Goal: Contribute content

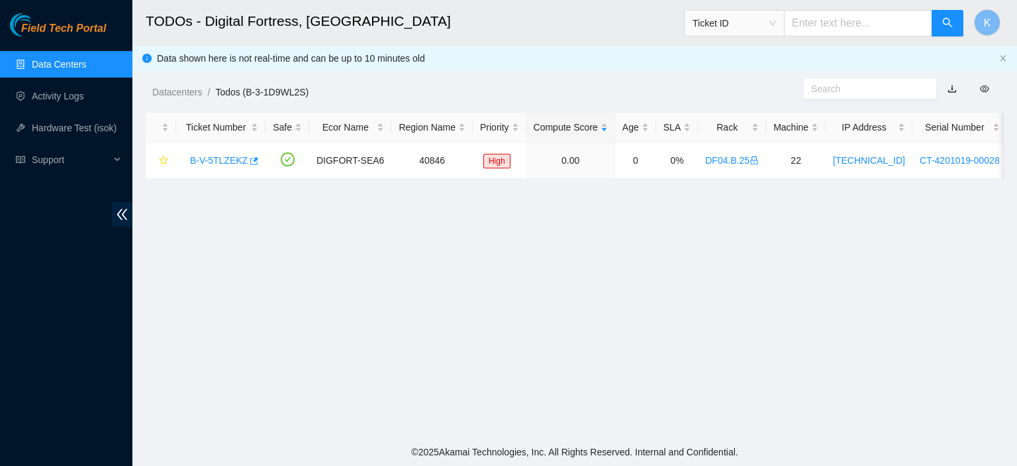
scroll to position [407, 0]
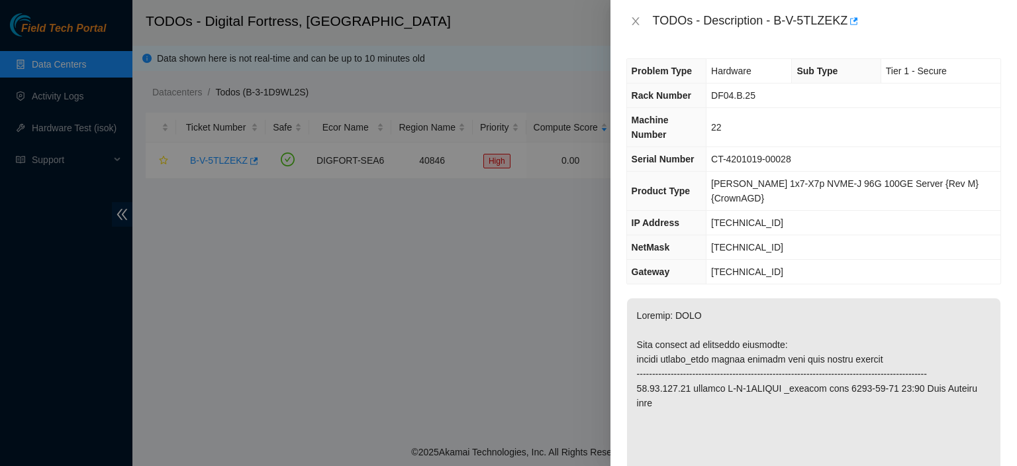
scroll to position [1357, 0]
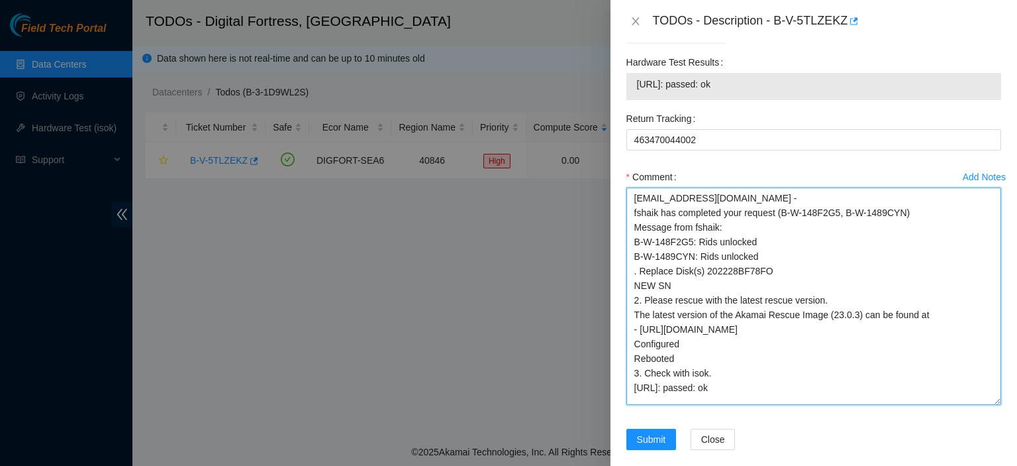
click at [798, 381] on textarea "kbbyrne23@gmail.com - fshaik has completed your request (B-W-148F2G5, B-W-1489C…" at bounding box center [814, 295] width 375 height 217
paste textarea "kbbyrne23@gmail.com - fshaik has completed your request (B-W-148F2G5, B-W-1489C…"
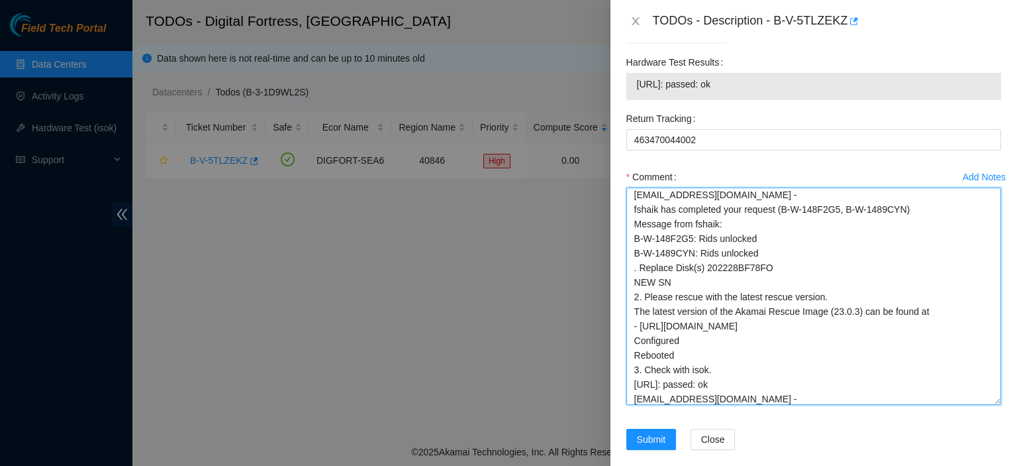
scroll to position [62, 0]
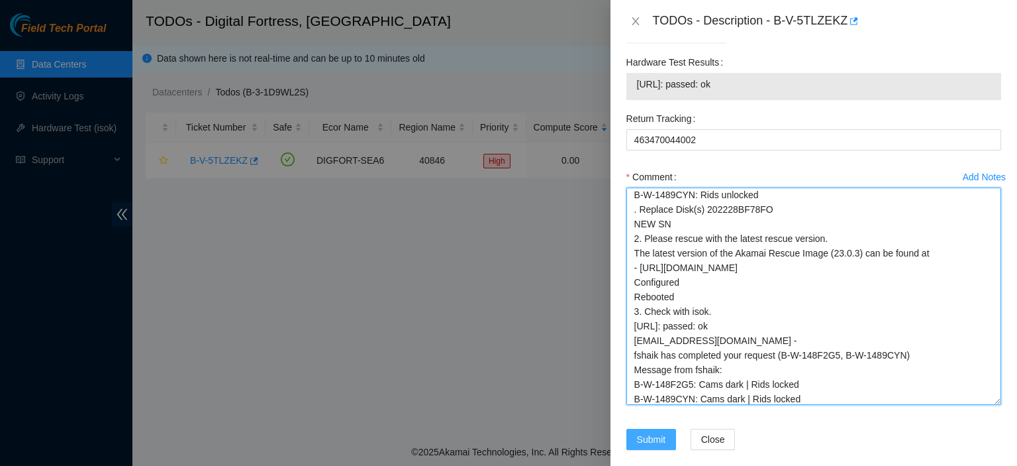
type textarea "kbbyrne23@gmail.com - fshaik has completed your request (B-W-148F2G5, B-W-1489C…"
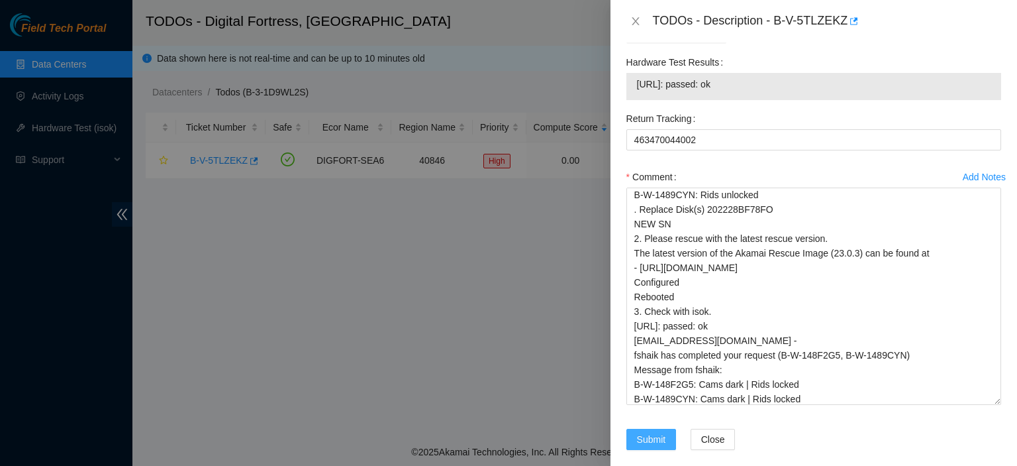
click at [646, 432] on span "Submit" at bounding box center [651, 439] width 29 height 15
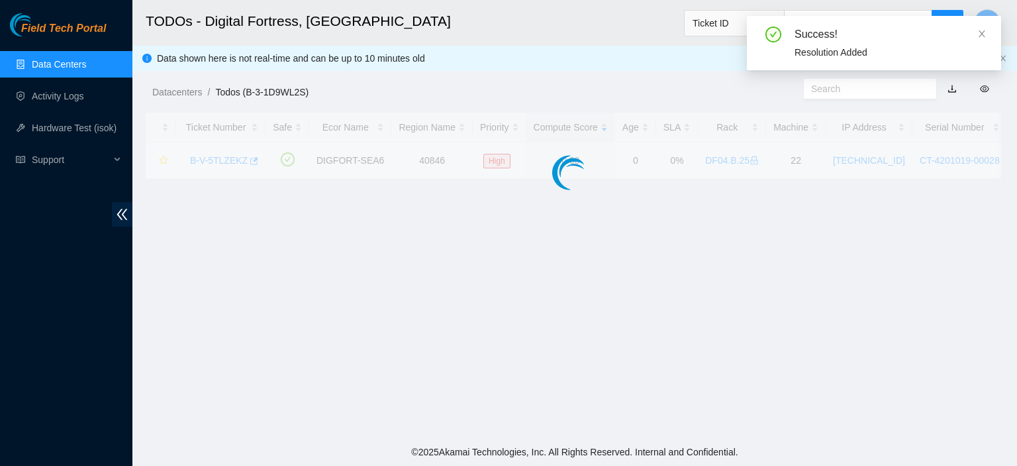
scroll to position [407, 0]
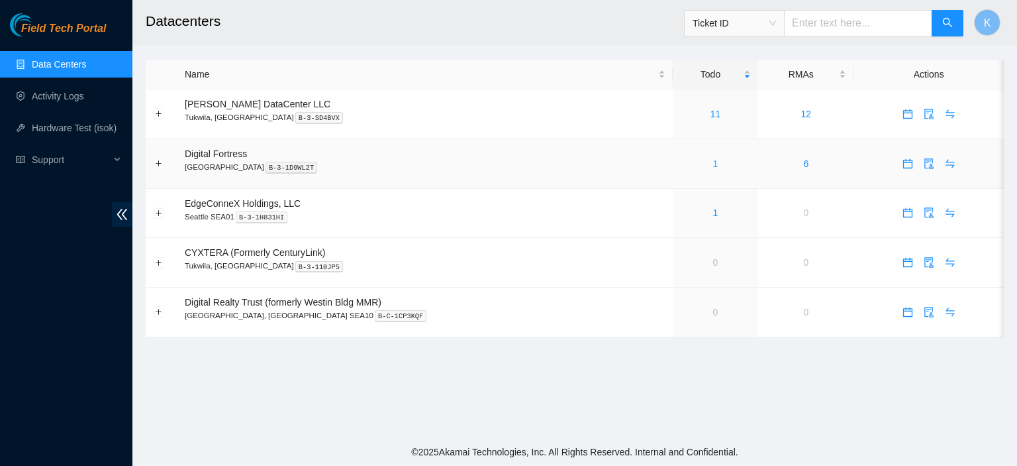
click at [713, 168] on link "1" at bounding box center [715, 163] width 5 height 11
click at [46, 93] on link "Activity Logs" at bounding box center [58, 96] width 52 height 11
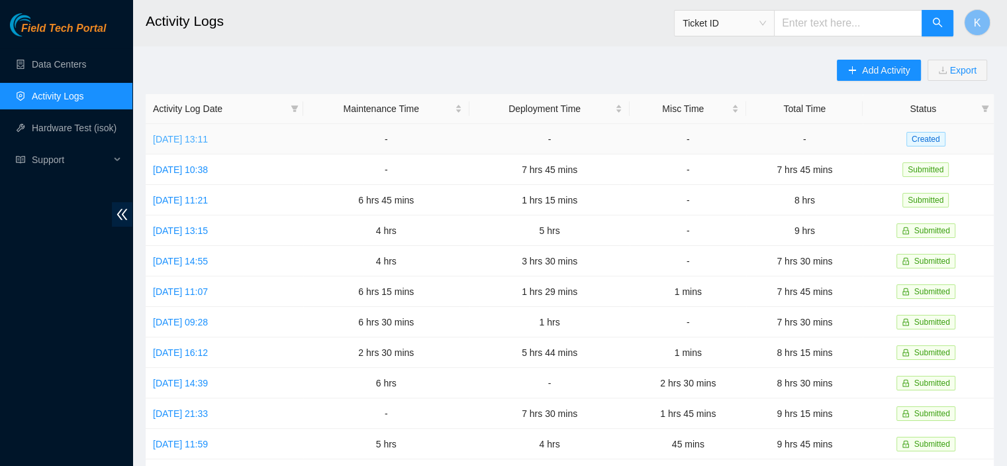
click at [170, 141] on link "[DATE] 13:11" at bounding box center [180, 139] width 55 height 11
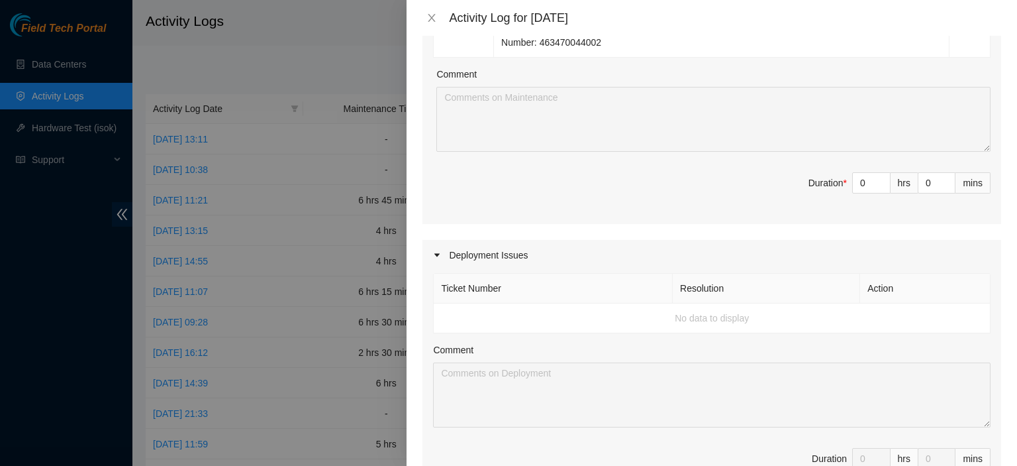
scroll to position [950, 0]
click at [862, 314] on td "No data to display" at bounding box center [712, 316] width 557 height 30
click at [891, 450] on div "hrs" at bounding box center [905, 456] width 28 height 21
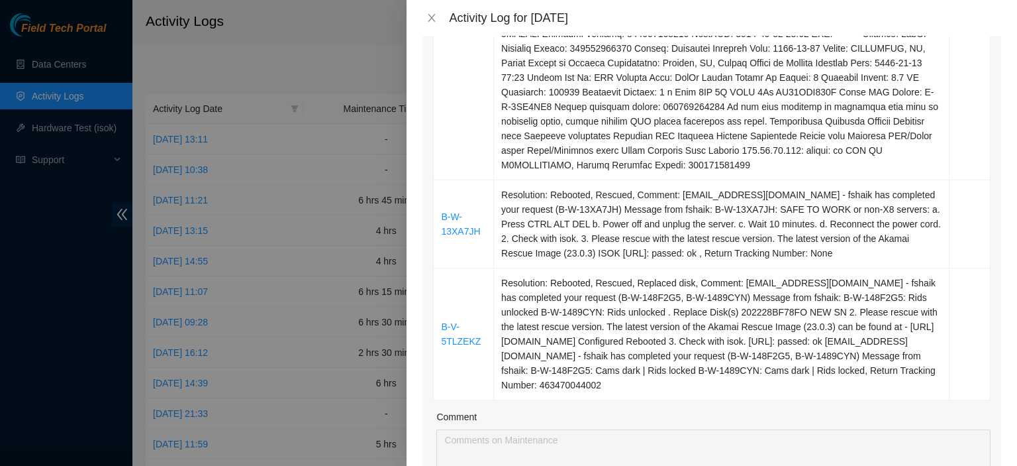
scroll to position [700, 0]
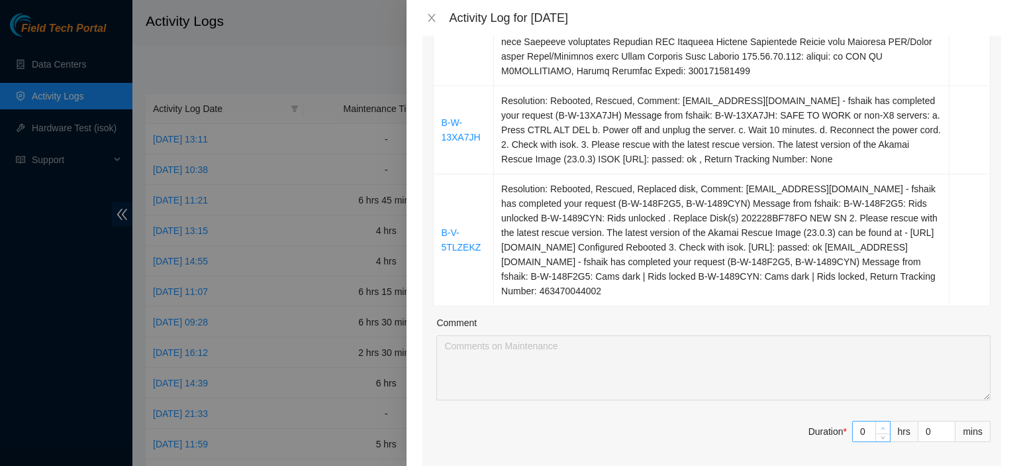
click at [880, 424] on span "up" at bounding box center [884, 428] width 8 height 8
type input "1"
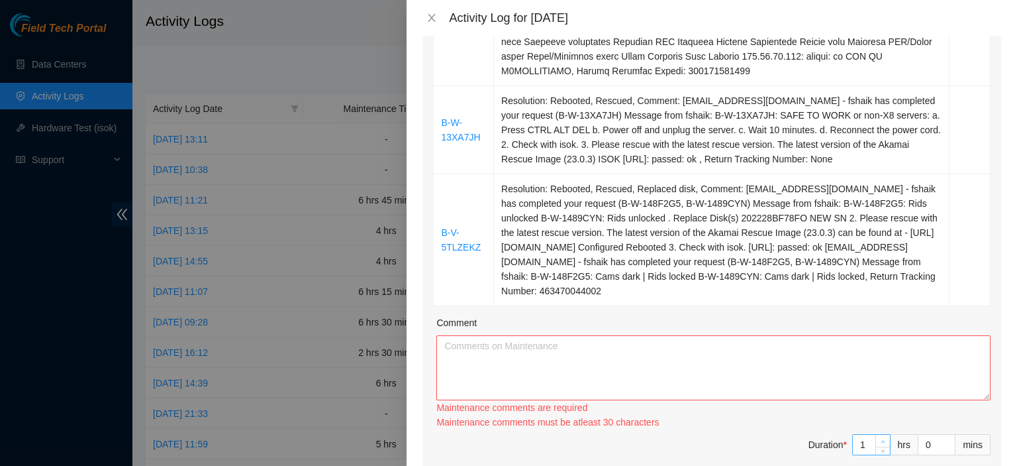
click at [874, 422] on div "Maintenance comments must be atleast 30 characters" at bounding box center [713, 422] width 554 height 15
click at [880, 437] on span "up" at bounding box center [884, 441] width 8 height 8
type input "2"
type input "3"
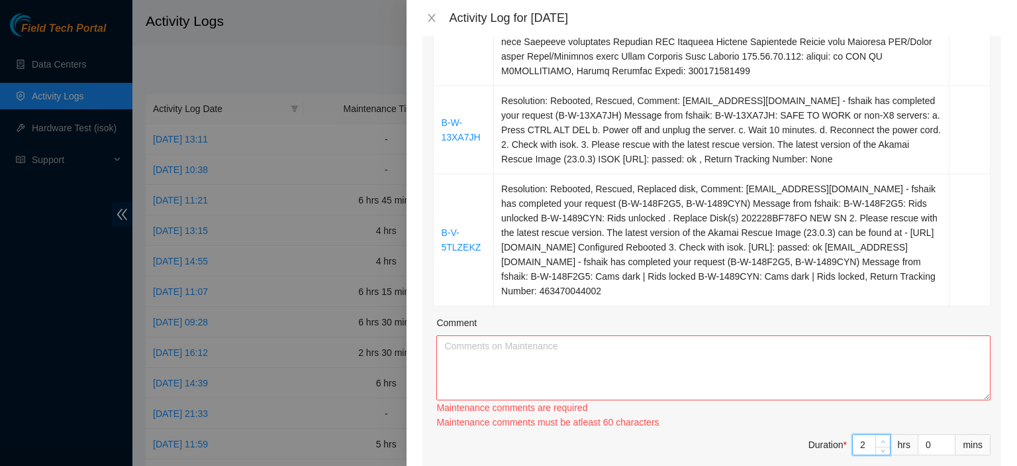
type input "3"
click at [880, 437] on span "up" at bounding box center [884, 441] width 8 height 8
type input "4"
type input "5"
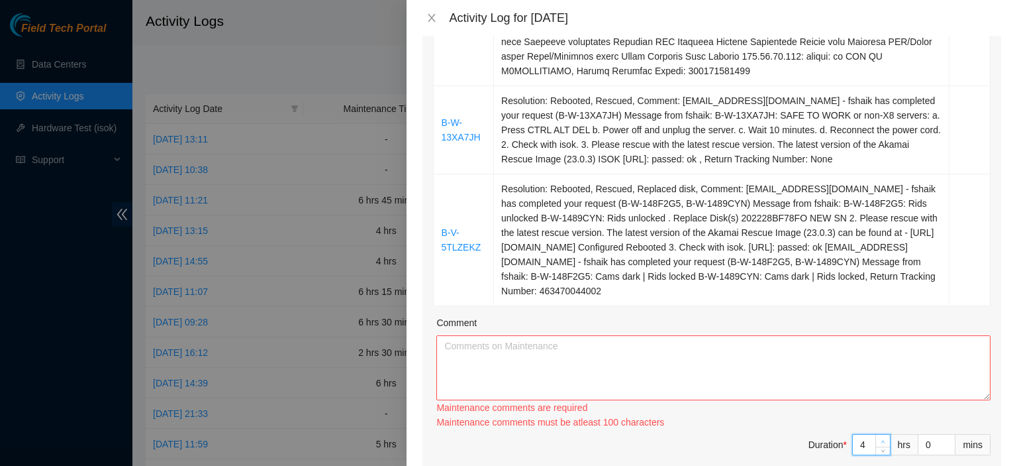
type input "5"
type input "6"
click at [880, 438] on span "up" at bounding box center [884, 441] width 8 height 8
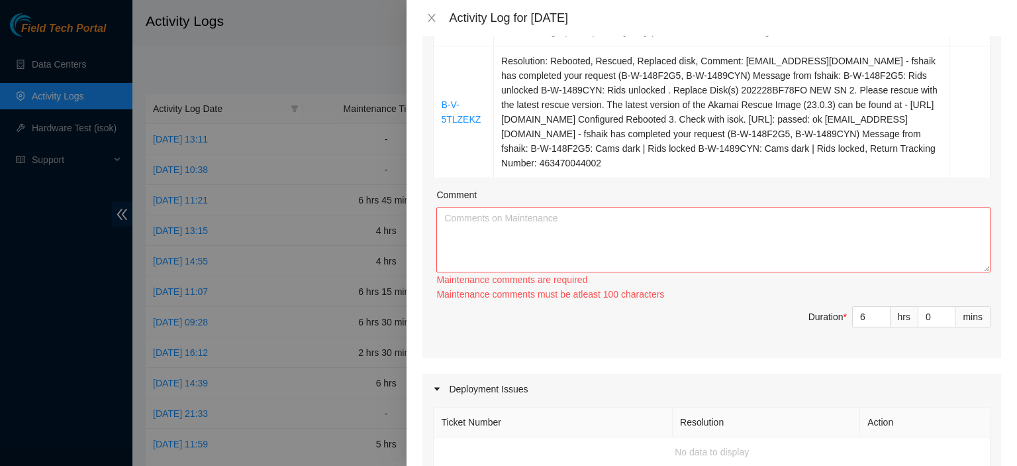
scroll to position [786, 0]
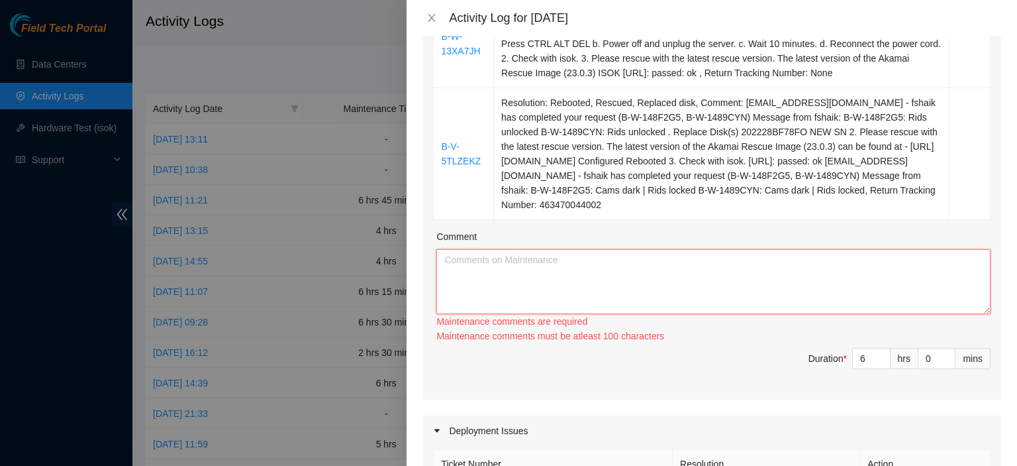
click at [834, 254] on textarea "Comment" at bounding box center [713, 281] width 554 height 65
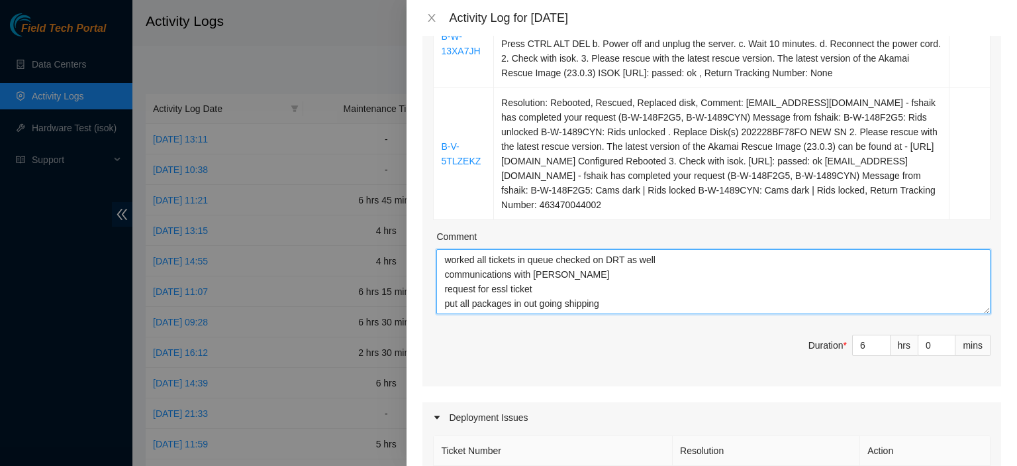
scroll to position [11, 0]
paste textarea "FedEx Ground will pick up your shipment at the address below. FedEx, Federal Ex…"
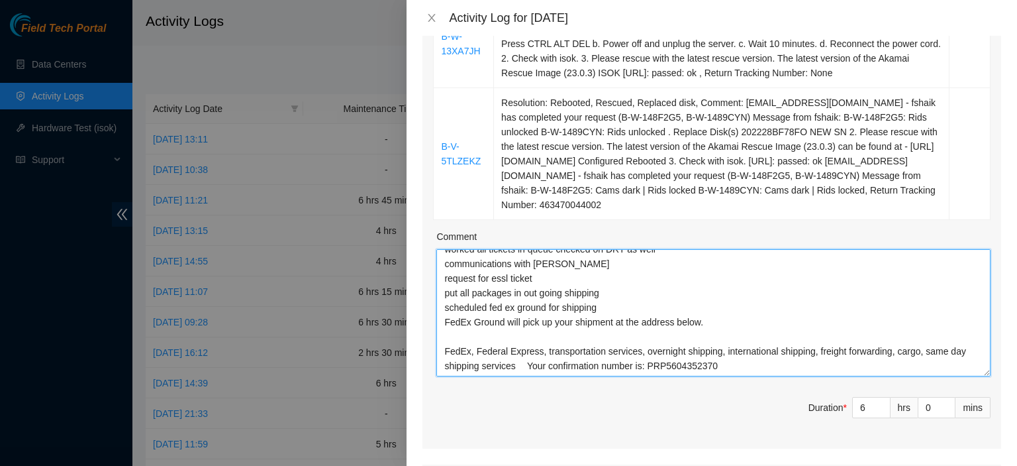
scroll to position [0, 0]
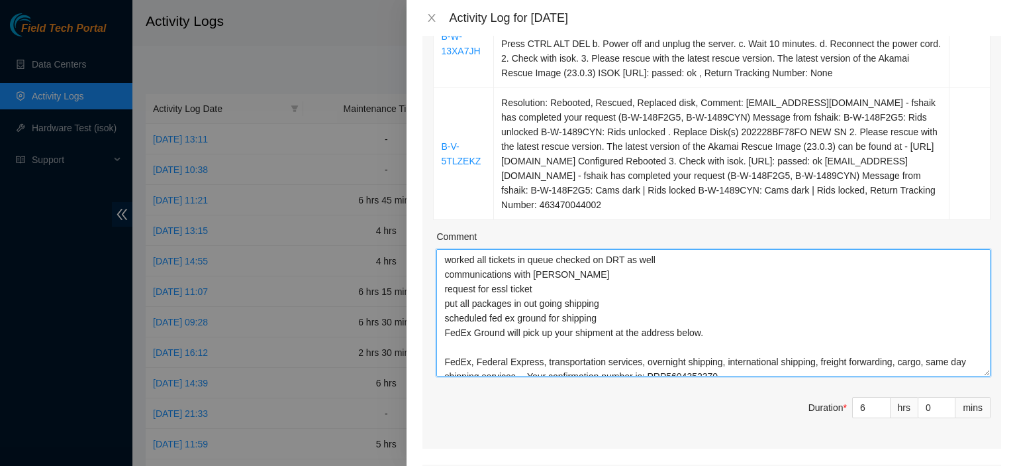
drag, startPoint x: 975, startPoint y: 309, endPoint x: 997, endPoint y: 391, distance: 84.3
click at [997, 391] on div "Note: This activity log is for informational purposes only. You will not be pai…" at bounding box center [712, 251] width 611 height 430
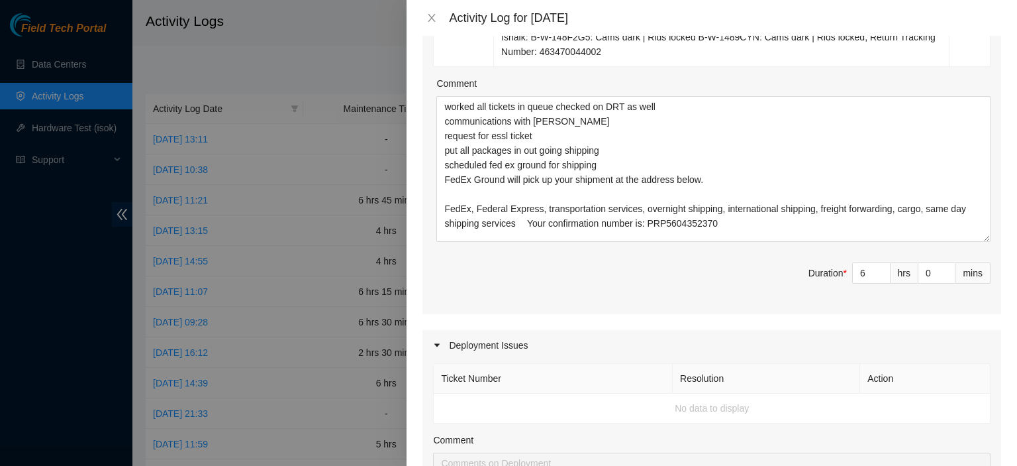
scroll to position [934, 0]
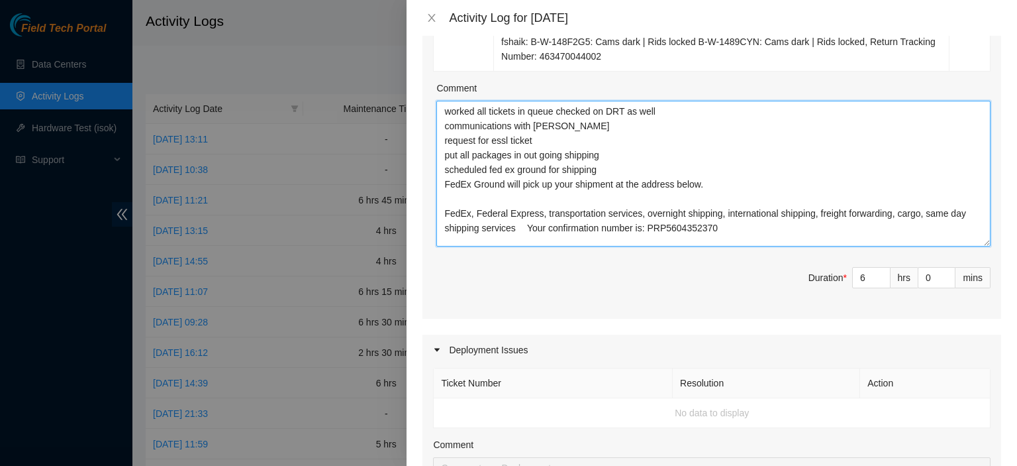
click at [778, 227] on textarea "worked all tickets in queue checked on DRT as well communications with [PERSON_…" at bounding box center [713, 174] width 554 height 146
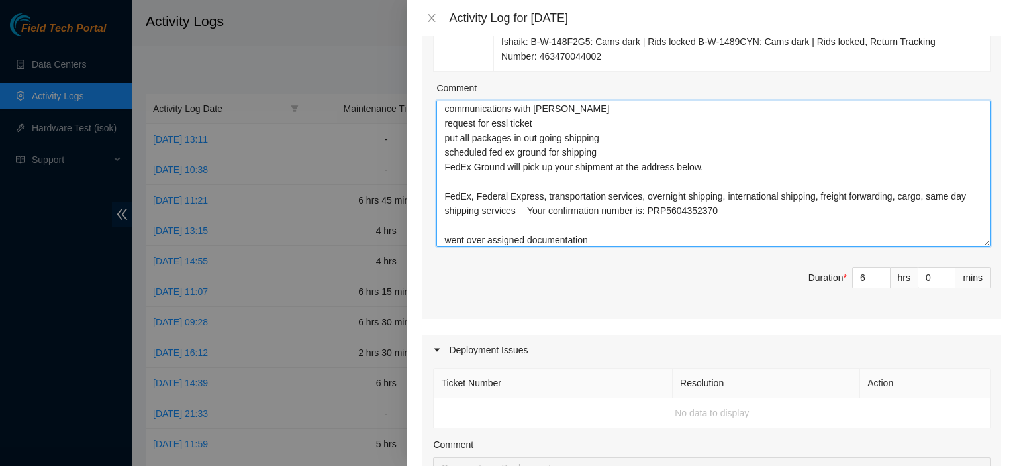
type textarea "worked all tickets in queue checked on DRT as well communications with [PERSON_…"
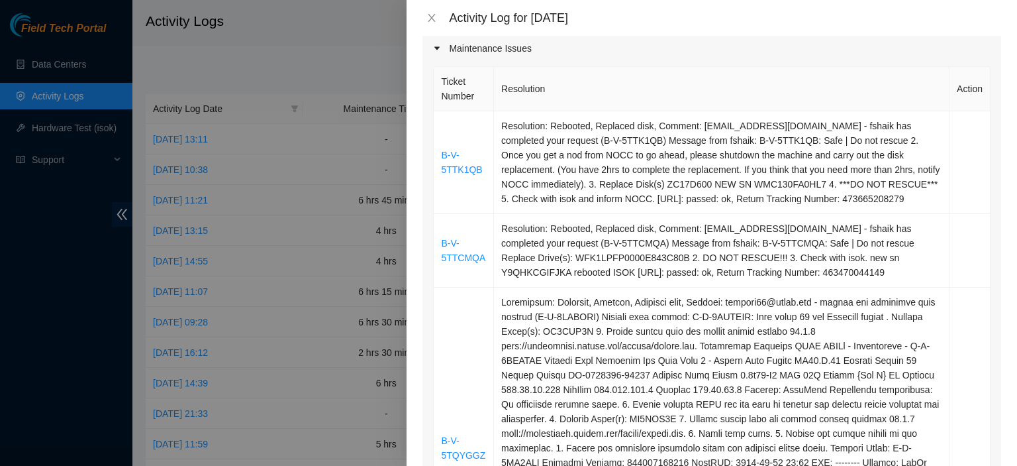
scroll to position [0, 0]
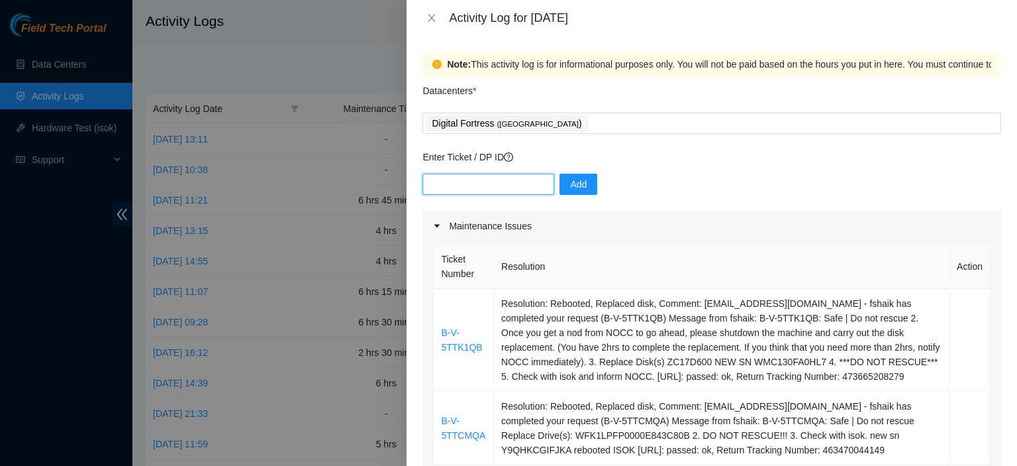
click at [482, 177] on input "text" at bounding box center [489, 184] width 132 height 21
paste input "DP76214"
type input "DP76214"
click at [570, 183] on span "Add" at bounding box center [578, 184] width 17 height 15
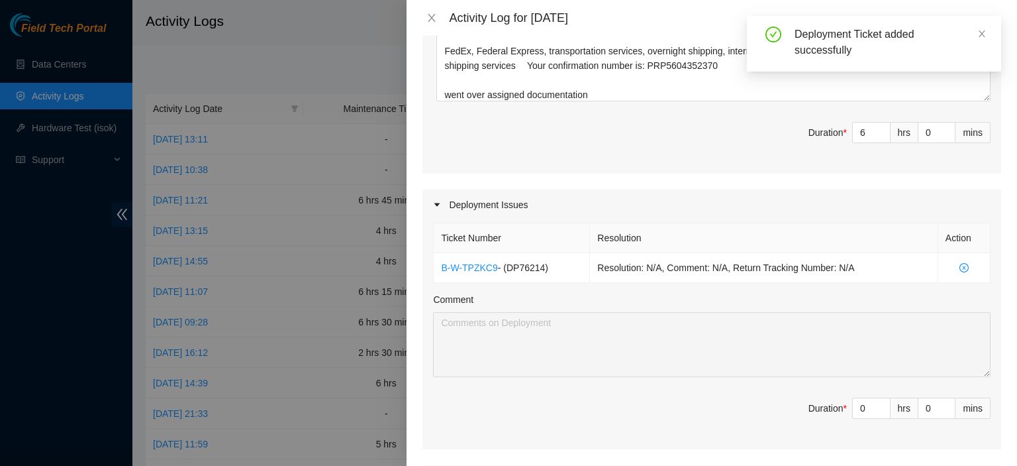
scroll to position [1084, 0]
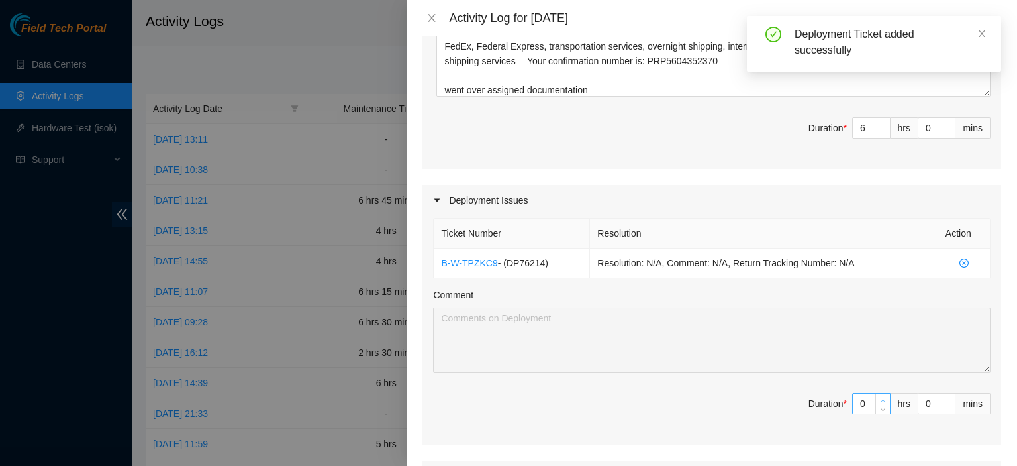
type input "1"
type input "7"
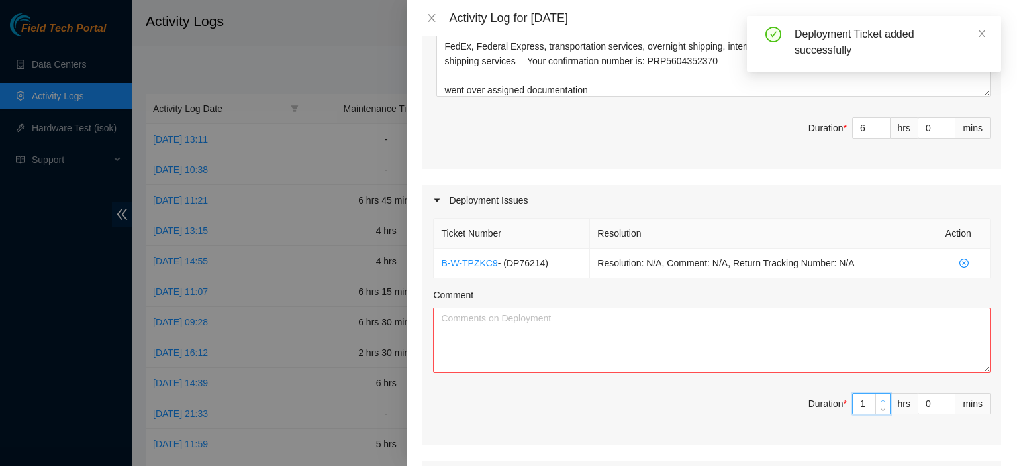
click at [881, 398] on icon "up" at bounding box center [883, 400] width 5 height 5
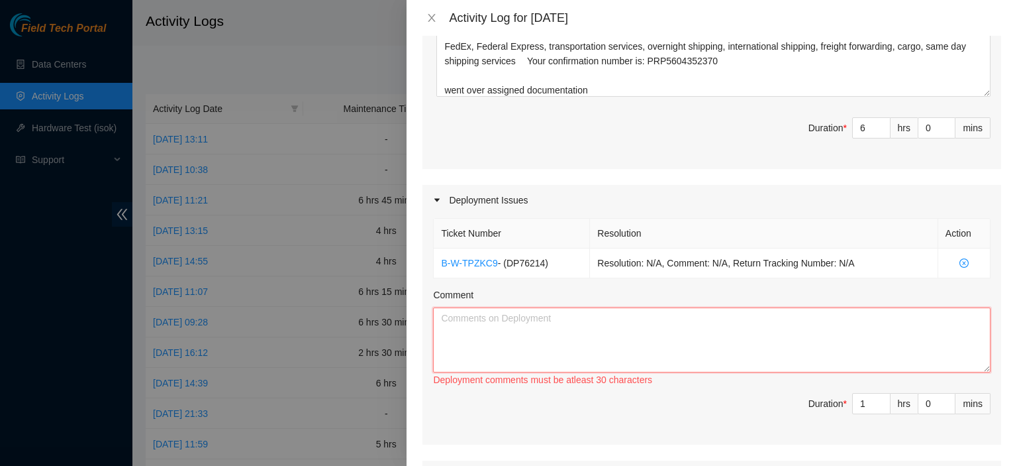
click at [781, 354] on textarea "Comment" at bounding box center [712, 339] width 558 height 65
type textarea "o"
click at [786, 352] on textarea "otdr for digital fortress arrived" at bounding box center [712, 339] width 558 height 65
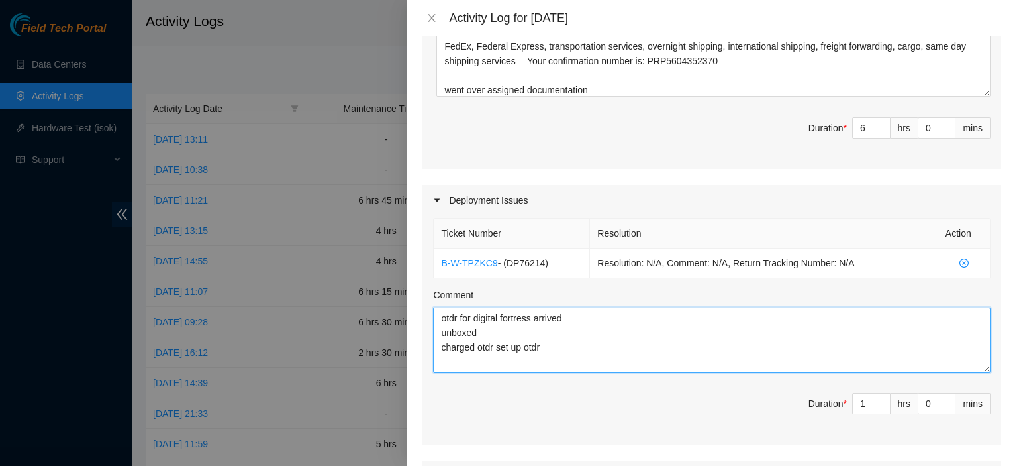
type textarea "otdr for digital fortress arrived unboxed charged otdr set up otdr"
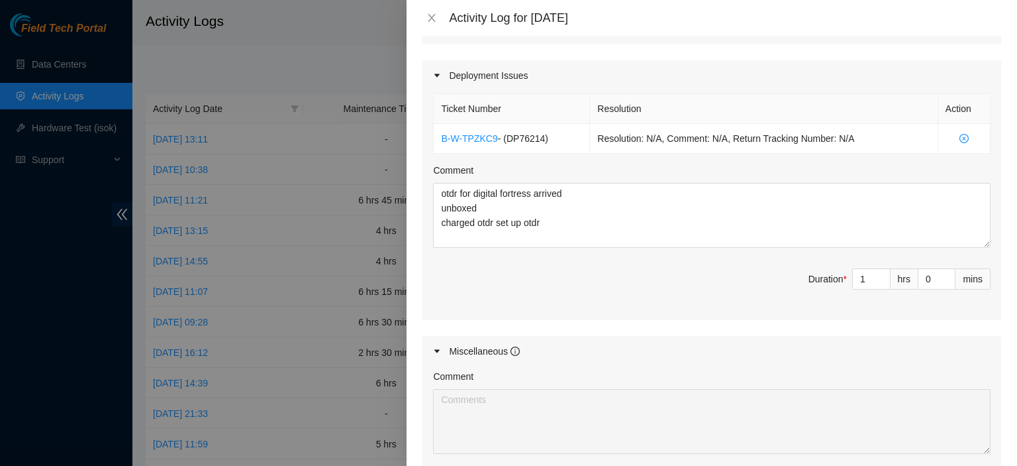
scroll to position [1199, 0]
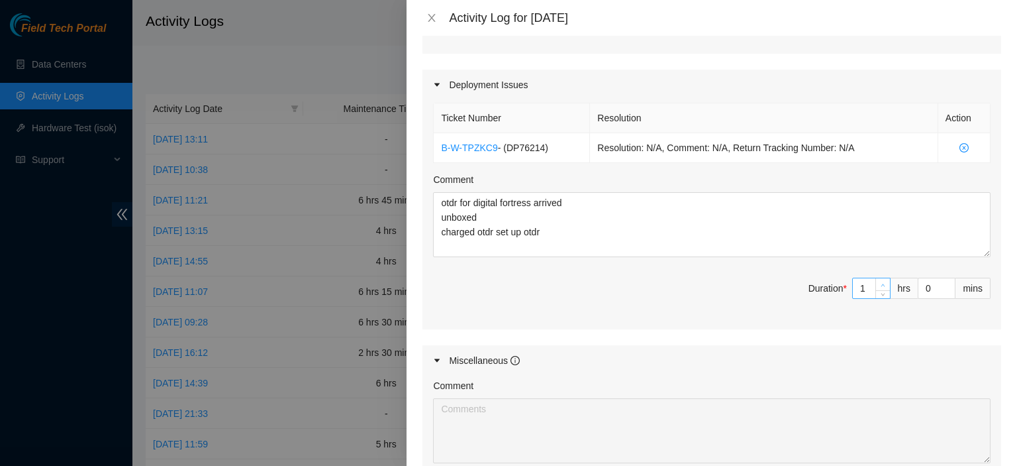
click at [876, 279] on span "Increase Value" at bounding box center [883, 284] width 15 height 12
type input "2"
type input "8"
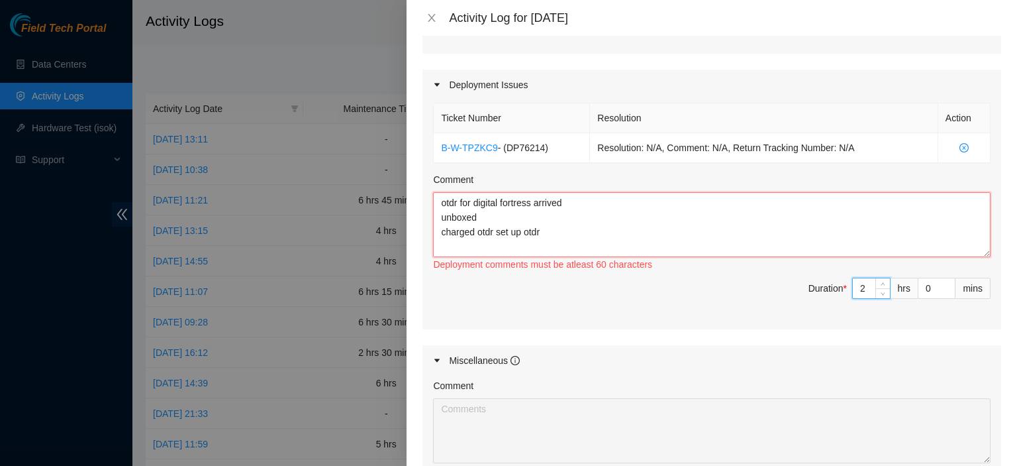
click at [685, 237] on textarea "otdr for digital fortress arrived unboxed charged otdr set up otdr" at bounding box center [712, 224] width 558 height 65
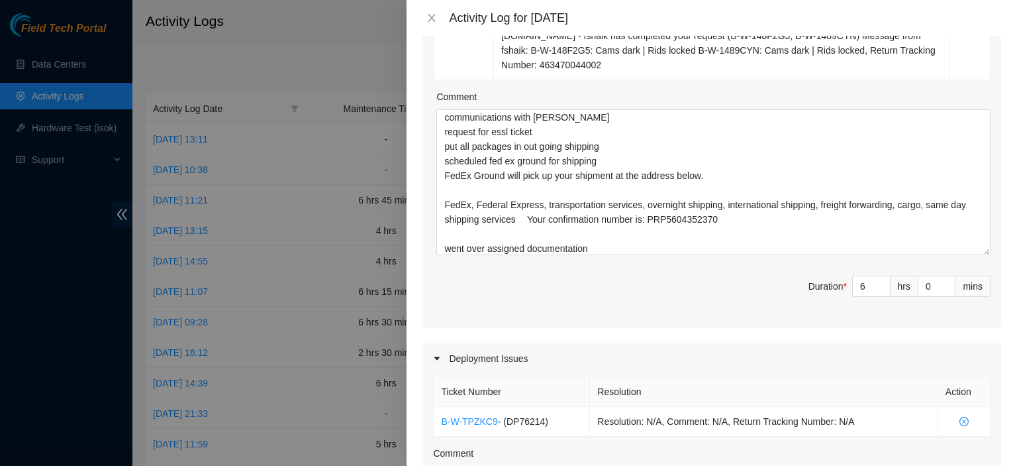
scroll to position [981, 0]
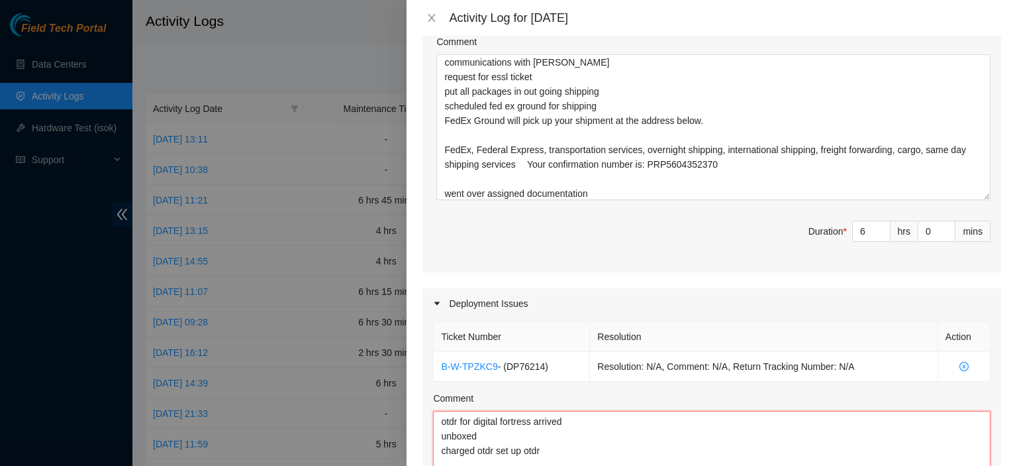
click at [579, 455] on textarea "otdr for digital fortress arrived unboxed charged otdr set up otdr" at bounding box center [712, 443] width 558 height 65
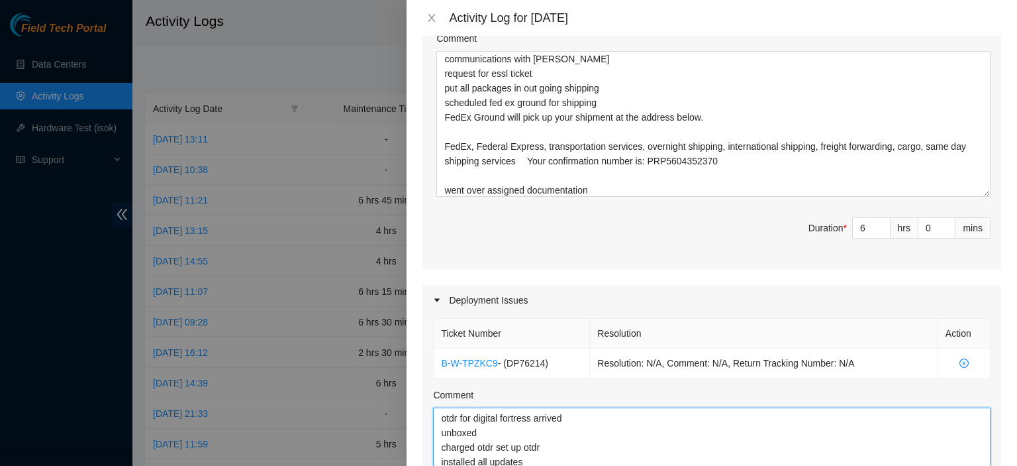
type textarea "otdr for digital fortress arrived unboxed charged otdr set up otdr installed al…"
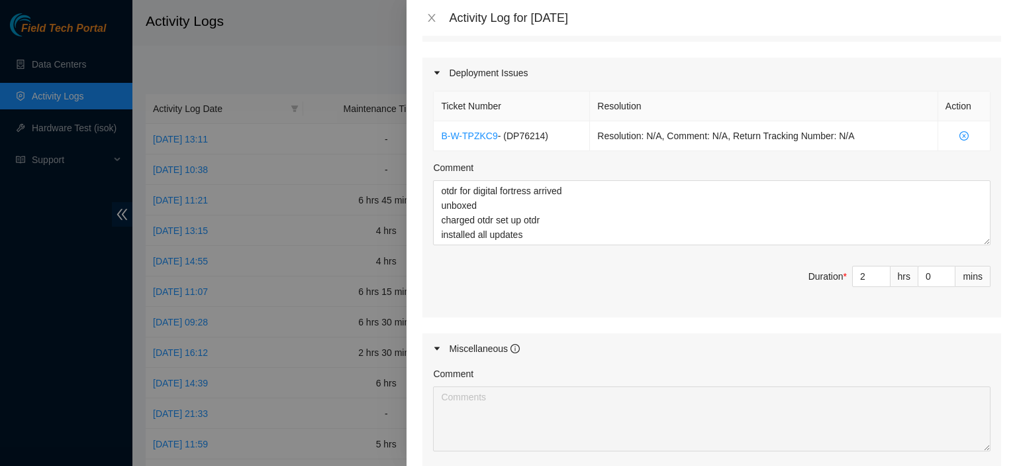
scroll to position [1231, 0]
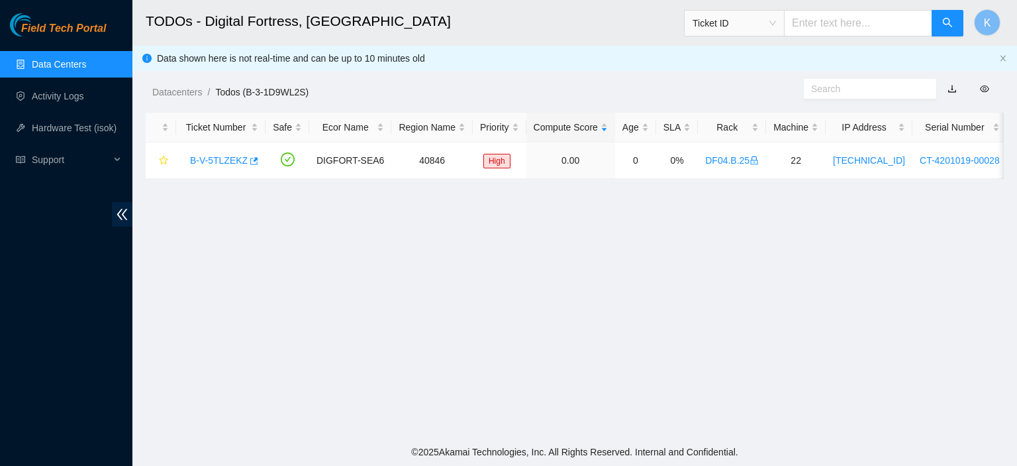
scroll to position [407, 0]
